Goal: Find contact information: Find contact information

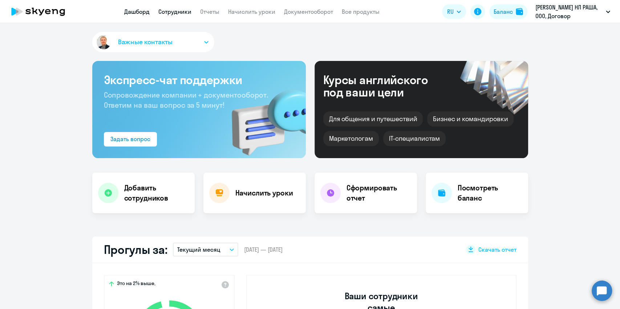
click at [178, 13] on link "Сотрудники" at bounding box center [174, 11] width 33 height 7
select select "30"
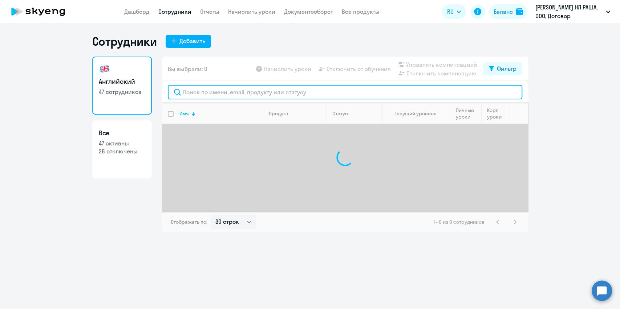
click at [200, 89] on input "text" at bounding box center [345, 92] width 354 height 15
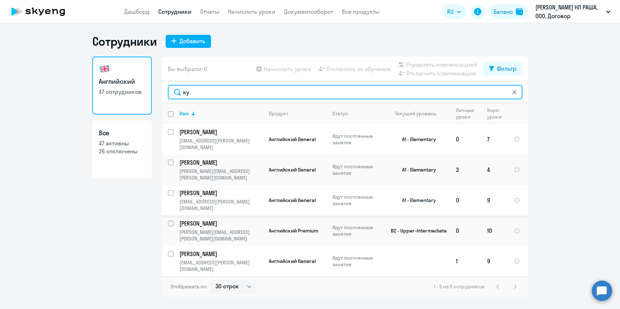
type input "ку"
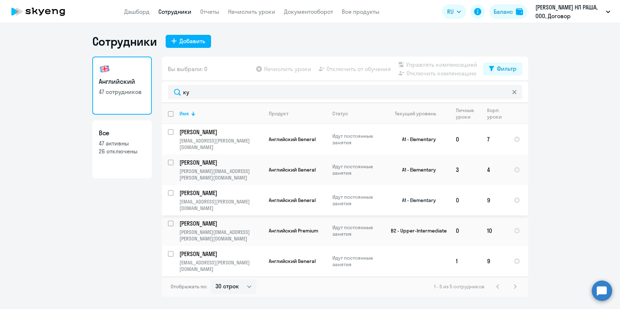
click at [193, 193] on p "[PERSON_NAME]" at bounding box center [220, 193] width 82 height 8
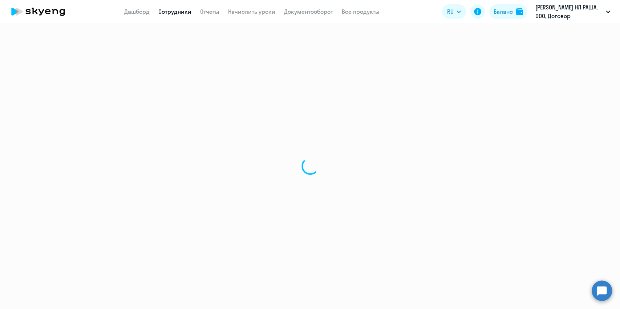
select select "english"
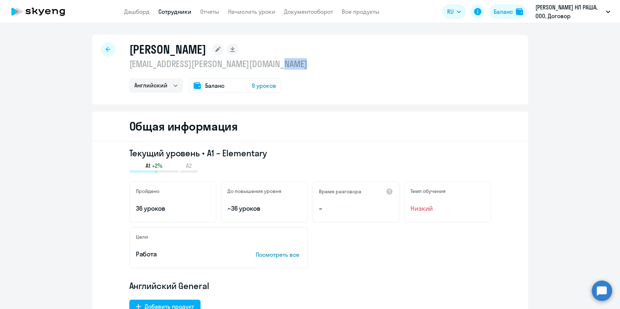
drag, startPoint x: 292, startPoint y: 65, endPoint x: 160, endPoint y: 97, distance: 136.0
click at [163, 96] on div "[PERSON_NAME] [EMAIL_ADDRESS][PERSON_NAME][DOMAIN_NAME] Английский Баланс 9 уро…" at bounding box center [310, 70] width 436 height 70
drag, startPoint x: 126, startPoint y: 65, endPoint x: 286, endPoint y: 62, distance: 160.8
click at [286, 62] on p "[EMAIL_ADDRESS][PERSON_NAME][DOMAIN_NAME]" at bounding box center [218, 64] width 178 height 12
copy p "[EMAIL_ADDRESS][PERSON_NAME][DOMAIN_NAME]"
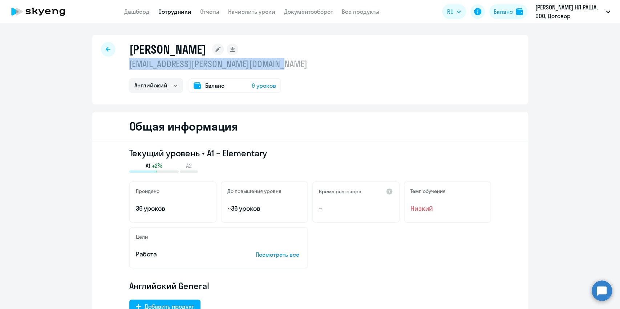
copy p "[EMAIL_ADDRESS][PERSON_NAME][DOMAIN_NAME]"
